Goal: Find specific page/section: Find specific page/section

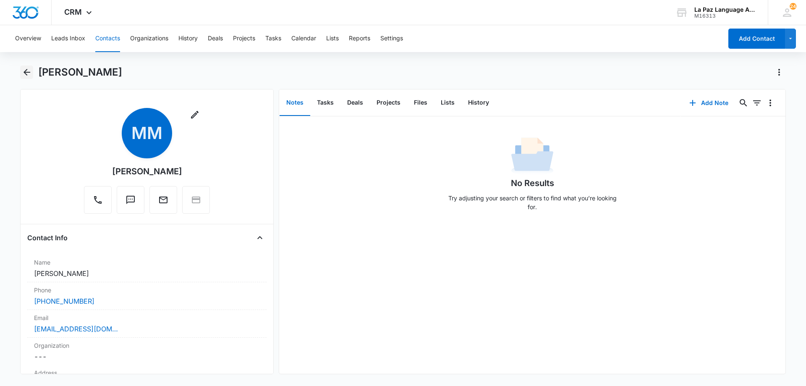
click at [21, 72] on button "Back" at bounding box center [26, 72] width 13 height 13
click at [25, 72] on icon "Back" at bounding box center [27, 72] width 7 height 7
click at [23, 38] on button "Overview" at bounding box center [28, 38] width 26 height 27
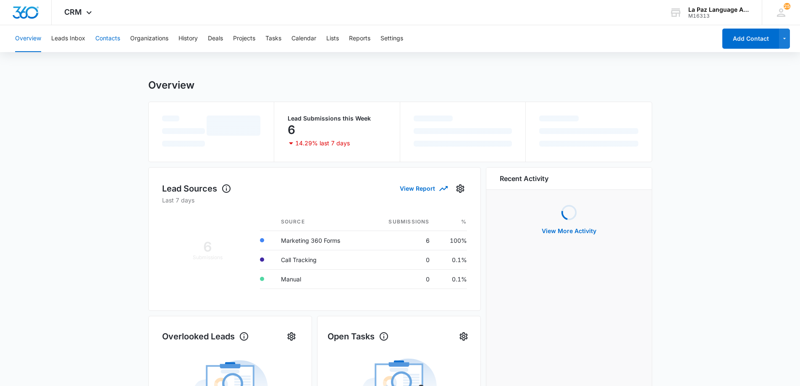
click at [108, 38] on button "Contacts" at bounding box center [107, 38] width 25 height 27
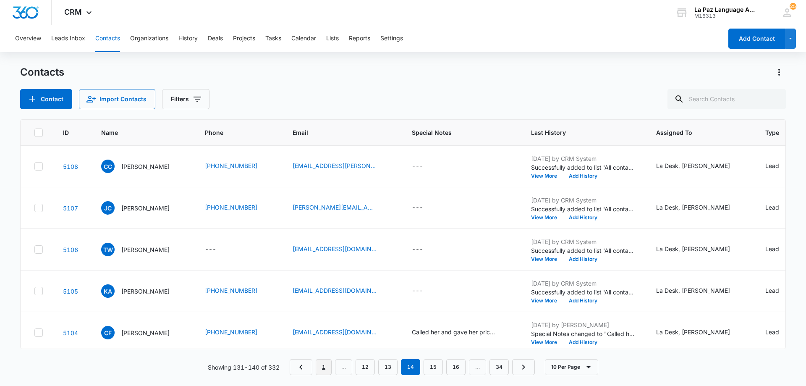
click at [325, 367] on link "1" at bounding box center [324, 367] width 16 height 16
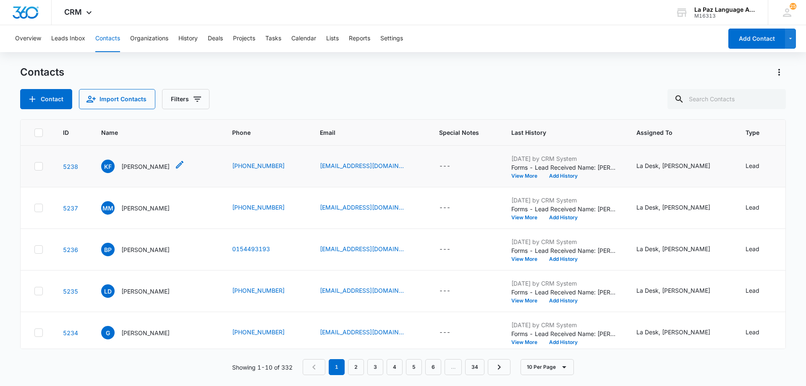
click at [126, 166] on p "[PERSON_NAME]" at bounding box center [145, 166] width 48 height 9
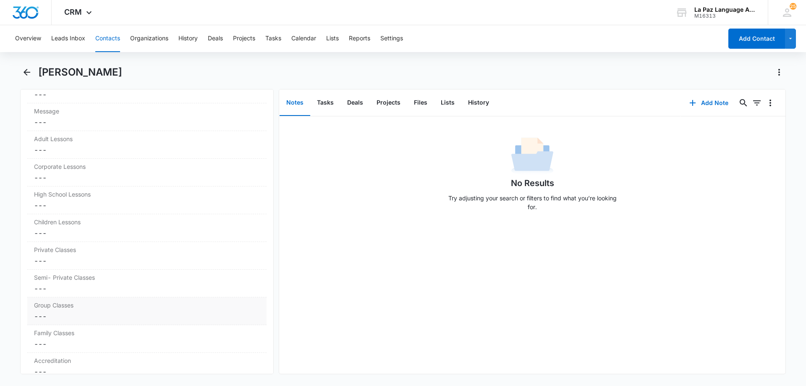
scroll to position [840, 0]
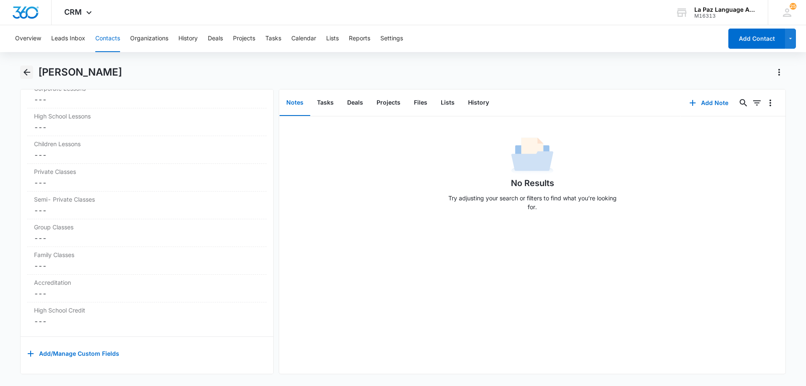
click at [25, 70] on icon "Back" at bounding box center [27, 72] width 10 height 10
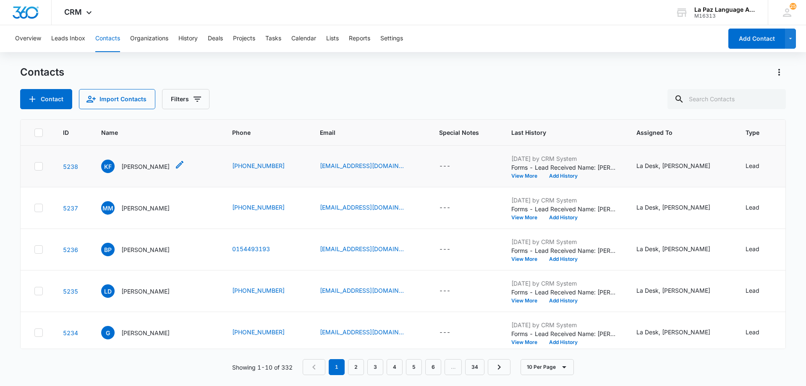
drag, startPoint x: 119, startPoint y: 163, endPoint x: 123, endPoint y: 166, distance: 5.4
click at [118, 163] on div "KF [PERSON_NAME]" at bounding box center [135, 166] width 68 height 13
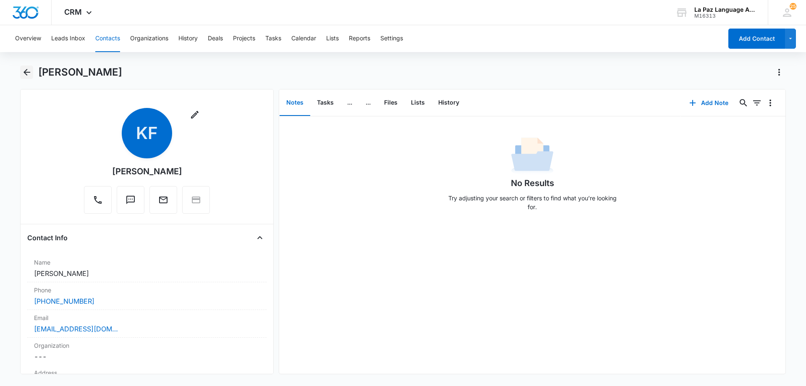
click at [27, 73] on icon "Back" at bounding box center [27, 72] width 7 height 7
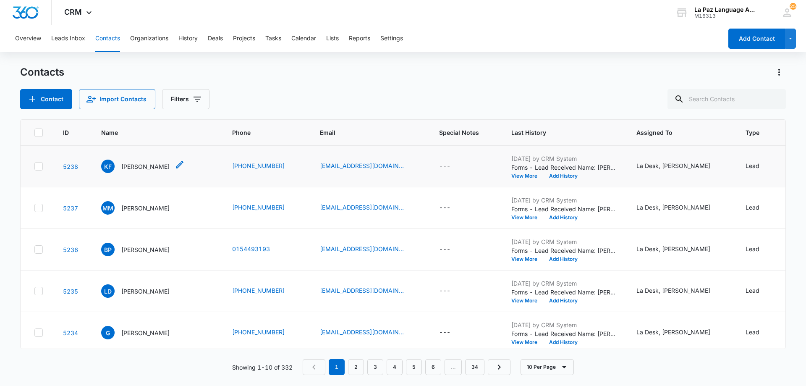
click at [131, 167] on p "[PERSON_NAME]" at bounding box center [145, 166] width 48 height 9
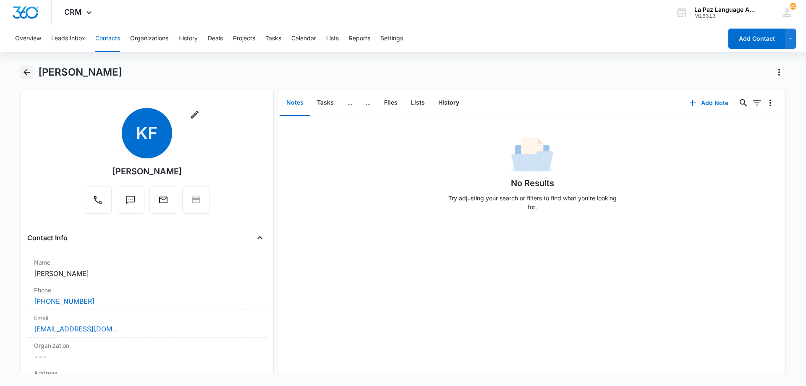
click at [23, 73] on icon "Back" at bounding box center [27, 72] width 10 height 10
